Goal: Task Accomplishment & Management: Use online tool/utility

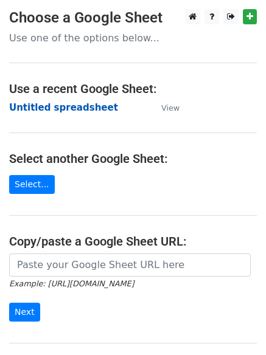
click at [47, 109] on strong "Untitled spreadsheet" at bounding box center [63, 107] width 109 height 11
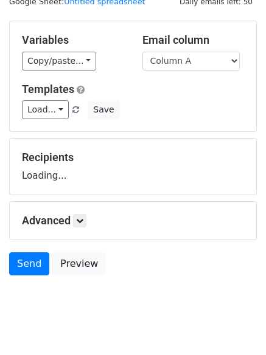
scroll to position [69, 0]
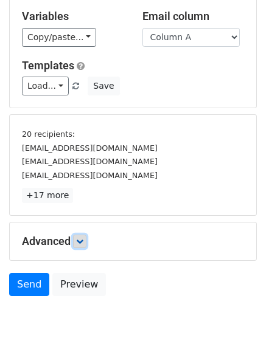
click at [86, 241] on link at bounding box center [79, 241] width 13 height 13
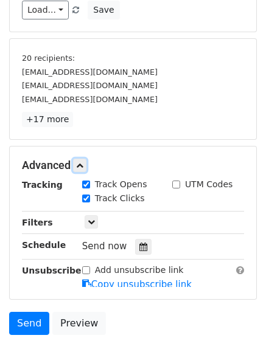
scroll to position [224, 0]
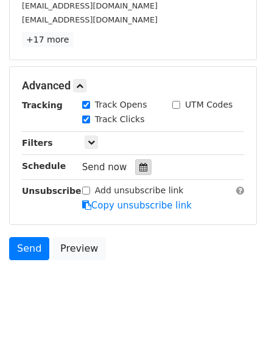
click at [139, 167] on icon at bounding box center [143, 167] width 8 height 9
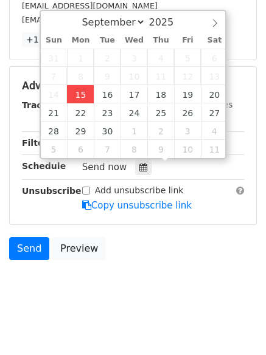
type input "2025-09-15 12:00"
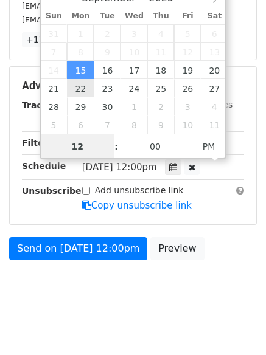
scroll to position [1, 0]
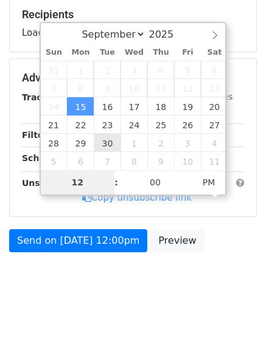
type input "4"
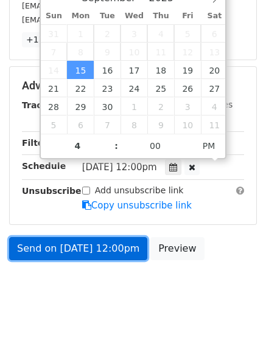
type input "2025-09-15 16:00"
click at [77, 242] on link "Send on Sep 15 at 12:00pm" at bounding box center [78, 248] width 138 height 23
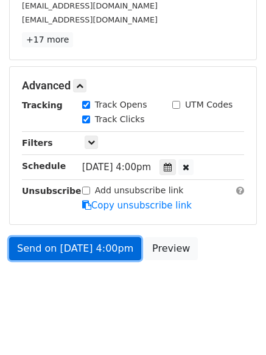
click at [77, 241] on link "Send on Sep 15 at 4:00pm" at bounding box center [75, 248] width 132 height 23
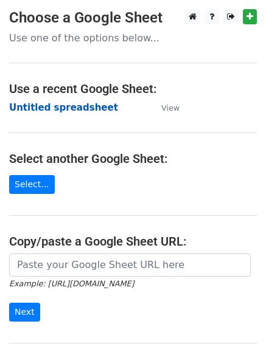
click at [19, 103] on strong "Untitled spreadsheet" at bounding box center [63, 107] width 109 height 11
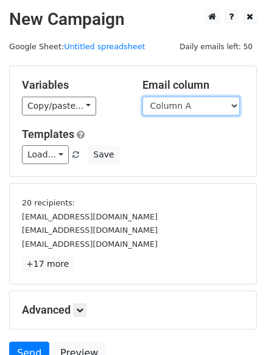
click at [181, 108] on select "Column A Column B Column C Column D Column E Column F" at bounding box center [190, 106] width 97 height 19
select select "Column B"
click at [142, 97] on select "Column A Column B Column C Column D Column E Column F" at bounding box center [190, 106] width 97 height 19
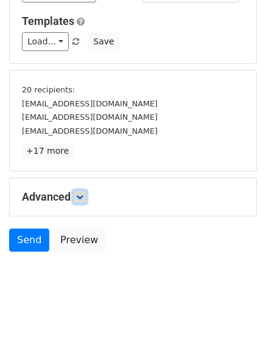
click at [83, 198] on icon at bounding box center [79, 196] width 7 height 7
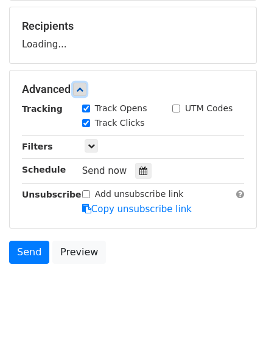
scroll to position [177, 0]
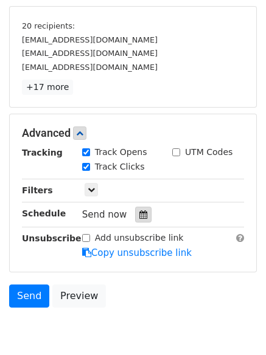
click at [139, 211] on icon at bounding box center [143, 214] width 8 height 9
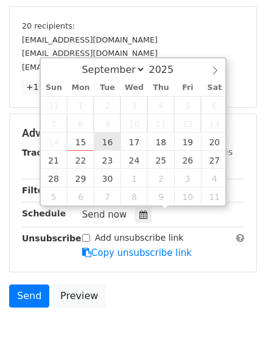
type input "2025-09-16 12:00"
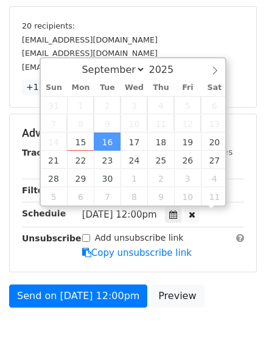
scroll to position [1, 0]
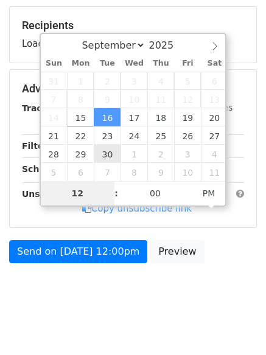
type input "5"
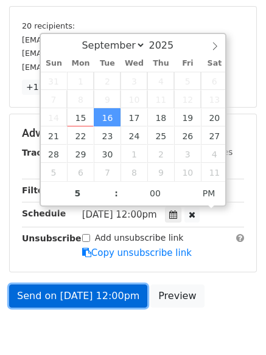
type input "2025-09-16 17:00"
click at [89, 297] on link "Send on Sep 16 at 12:00pm" at bounding box center [78, 295] width 138 height 23
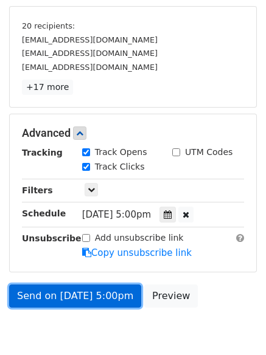
click at [91, 295] on link "Send on Sep 16 at 5:00pm" at bounding box center [75, 295] width 132 height 23
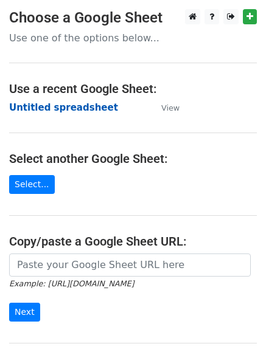
click at [31, 106] on strong "Untitled spreadsheet" at bounding box center [63, 107] width 109 height 11
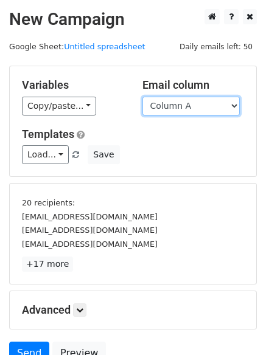
click at [187, 110] on select "Column A Column B Column C Column D Column E Column F" at bounding box center [190, 106] width 97 height 19
select select "Column C"
click at [142, 97] on select "Column A Column B Column C Column D Column E Column F" at bounding box center [190, 106] width 97 height 19
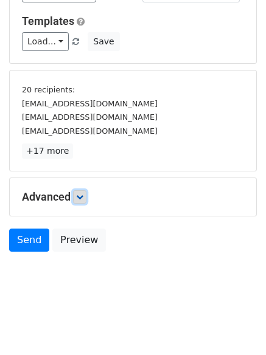
click at [83, 200] on icon at bounding box center [79, 196] width 7 height 7
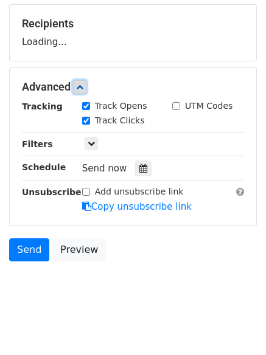
scroll to position [182, 0]
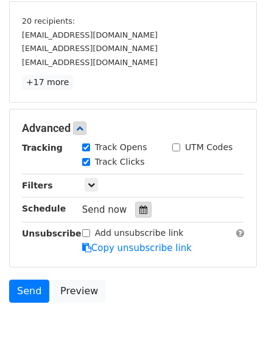
click at [137, 216] on div at bounding box center [143, 210] width 16 height 16
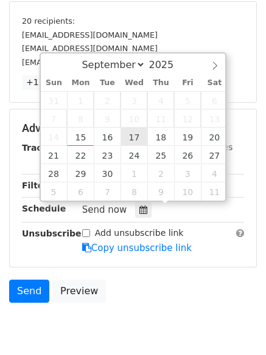
type input "2025-09-17 12:00"
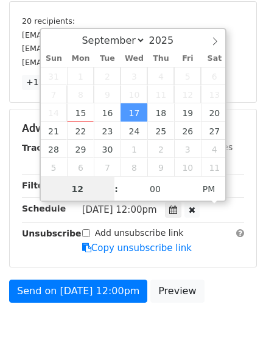
scroll to position [1, 0]
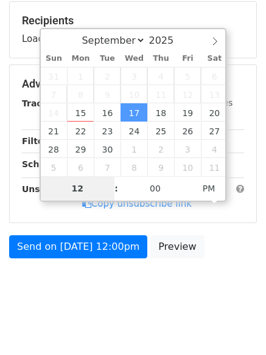
type input "6"
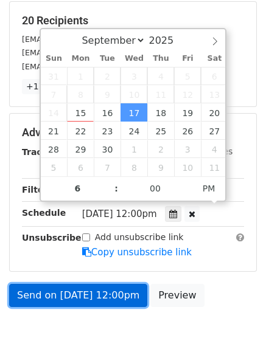
type input "2025-09-17 18:00"
click at [92, 288] on link "Send on Sep 17 at 12:00pm" at bounding box center [78, 295] width 138 height 23
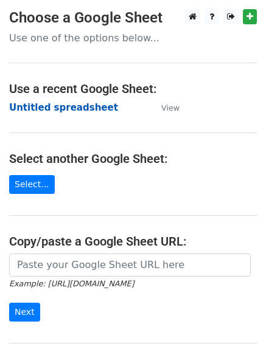
click at [38, 112] on strong "Untitled spreadsheet" at bounding box center [63, 107] width 109 height 11
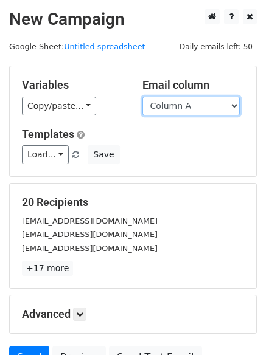
click at [178, 111] on select "Column A Column B Column C Column D Column E Column F" at bounding box center [190, 106] width 97 height 19
select select "Column D"
click at [142, 97] on select "Column A Column B Column C Column D Column E Column F" at bounding box center [190, 106] width 97 height 19
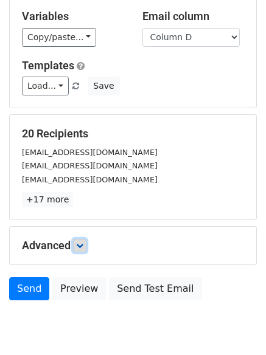
click at [86, 239] on link at bounding box center [79, 245] width 13 height 13
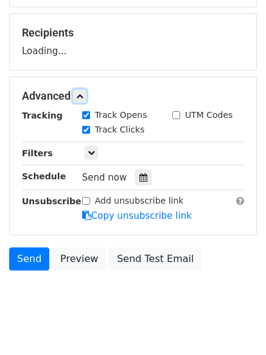
scroll to position [173, 0]
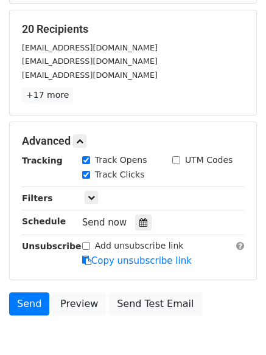
click at [135, 215] on div "Send now" at bounding box center [153, 223] width 143 height 16
click at [139, 222] on icon at bounding box center [143, 222] width 8 height 9
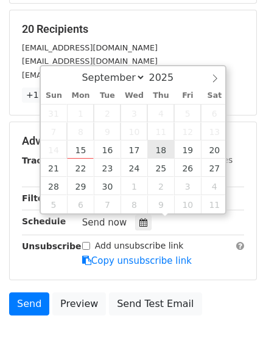
type input "2025-09-18 12:00"
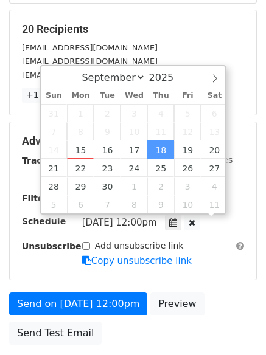
scroll to position [1, 0]
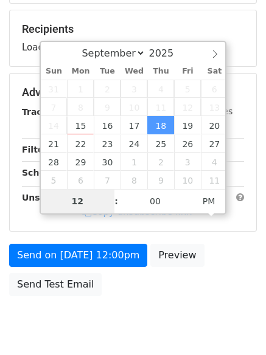
type input "7"
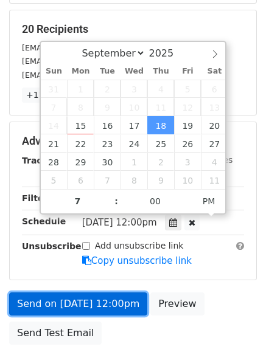
type input "2025-09-18 19:00"
click at [105, 306] on link "Send on Sep 18 at 12:00pm" at bounding box center [78, 303] width 138 height 23
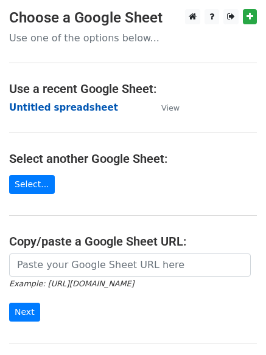
click at [38, 107] on strong "Untitled spreadsheet" at bounding box center [63, 107] width 109 height 11
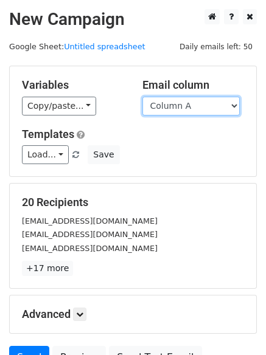
click at [195, 110] on select "Column A Column B Column C Column D Column E Column F" at bounding box center [190, 106] width 97 height 19
select select "Column E"
click at [142, 97] on select "Column A Column B Column C Column D Column E Column F" at bounding box center [190, 106] width 97 height 19
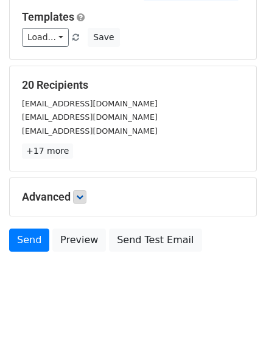
scroll to position [69, 0]
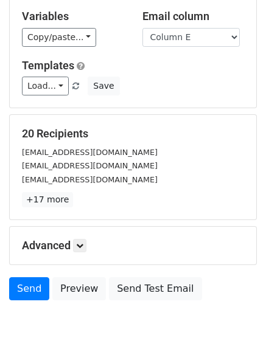
click at [100, 242] on h5 "Advanced" at bounding box center [133, 245] width 222 height 13
click at [79, 243] on icon at bounding box center [79, 245] width 7 height 7
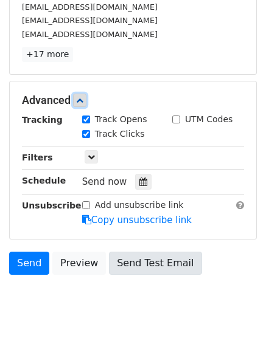
scroll to position [236, 0]
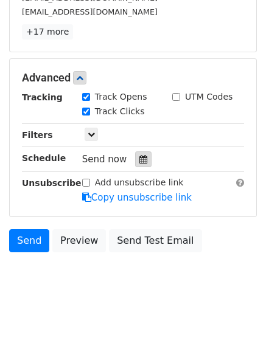
click at [139, 161] on icon at bounding box center [143, 159] width 8 height 9
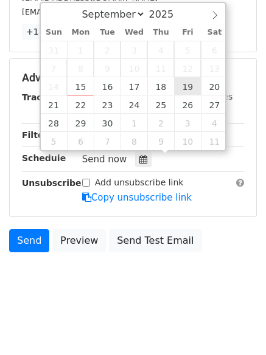
type input "[DATE] 12:00"
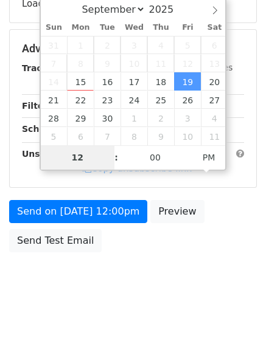
type input "8"
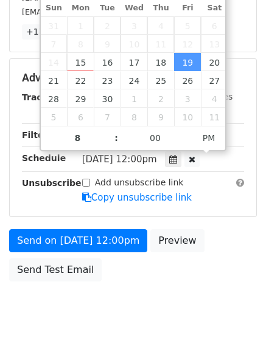
type input "[DATE] 20:00"
click at [103, 252] on div "Send on [DATE] 12:00pm Preview Send Test Email" at bounding box center [133, 258] width 266 height 58
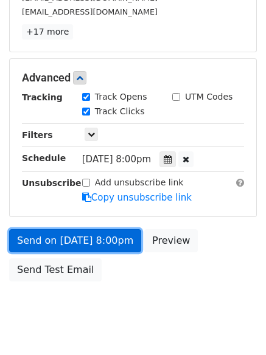
click at [103, 244] on link "Send on [DATE] 8:00pm" at bounding box center [75, 240] width 132 height 23
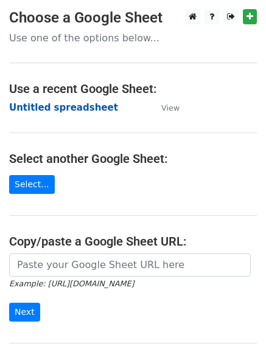
click at [44, 107] on strong "Untitled spreadsheet" at bounding box center [63, 107] width 109 height 11
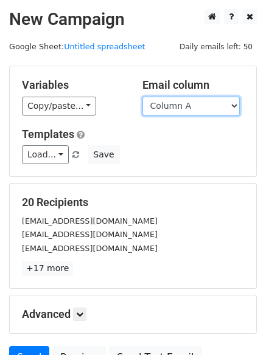
click at [179, 109] on select "Column A Column B Column C Column D Column E Column F" at bounding box center [190, 106] width 97 height 19
click at [168, 111] on select "Column A Column B Column C Column D Column E Column F" at bounding box center [190, 106] width 97 height 19
select select "Column F"
click at [142, 97] on select "Column A Column B Column C Column D Column E Column F" at bounding box center [190, 106] width 97 height 19
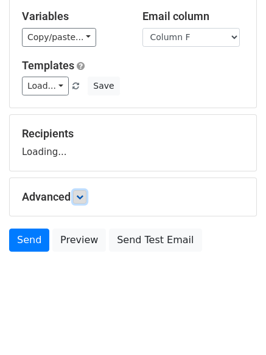
click at [86, 200] on link at bounding box center [79, 196] width 13 height 13
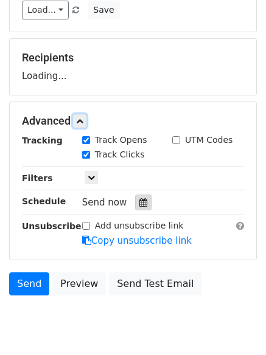
scroll to position [188, 0]
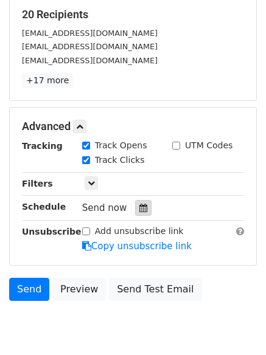
click at [139, 206] on icon at bounding box center [143, 208] width 8 height 9
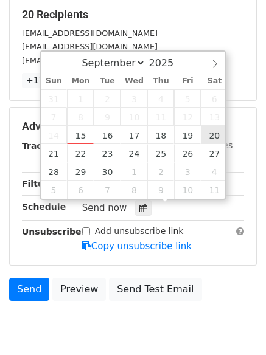
type input "[DATE] 12:00"
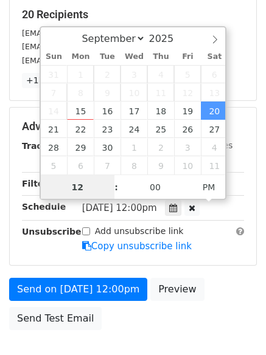
scroll to position [1, 0]
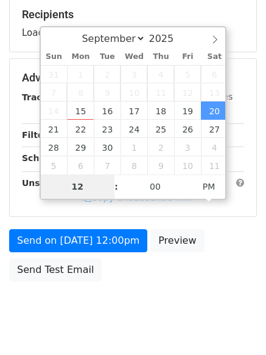
type input "9"
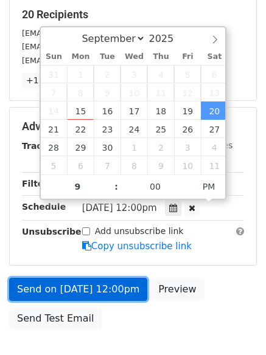
type input "[DATE] 21:00"
click at [98, 287] on link "Send on [DATE] 12:00pm" at bounding box center [78, 289] width 138 height 23
